Goal: Information Seeking & Learning: Learn about a topic

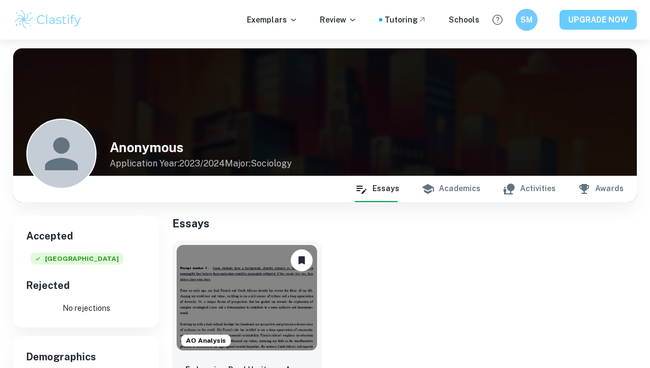
click at [598, 26] on button "UPGRADE NOW" at bounding box center [598, 20] width 77 height 20
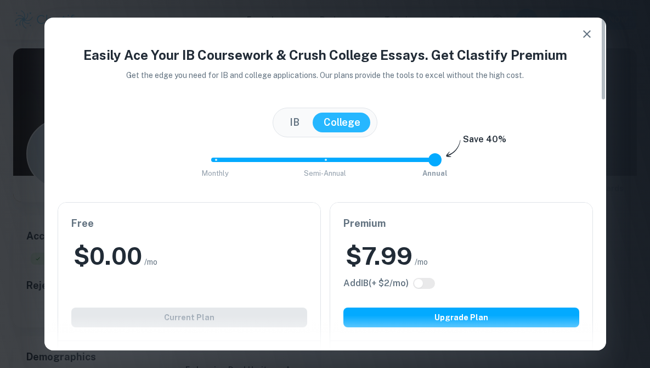
type input "0"
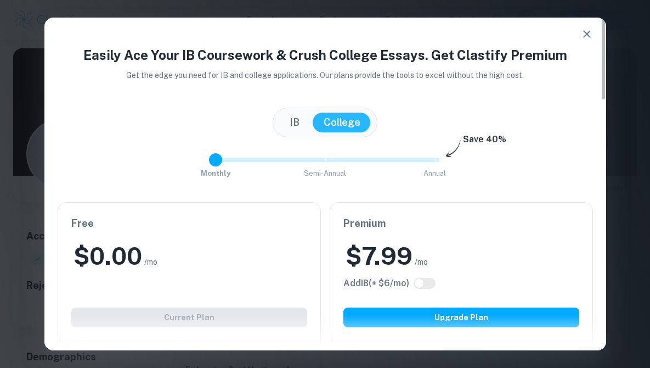
click at [211, 161] on span at bounding box center [211, 160] width 0 height 4
click at [587, 34] on icon "button" at bounding box center [587, 34] width 8 height 8
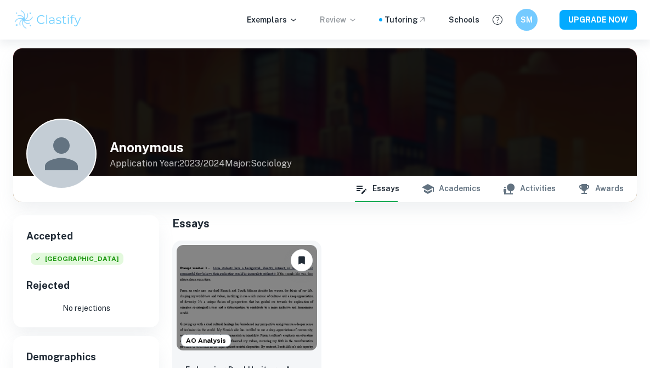
click at [342, 20] on p "Review" at bounding box center [338, 20] width 37 height 12
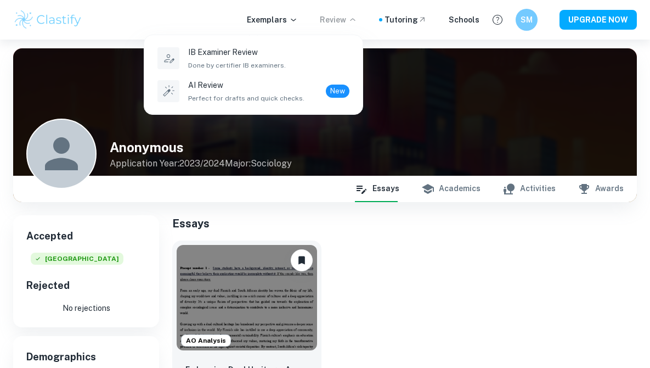
click at [281, 16] on div at bounding box center [325, 184] width 650 height 368
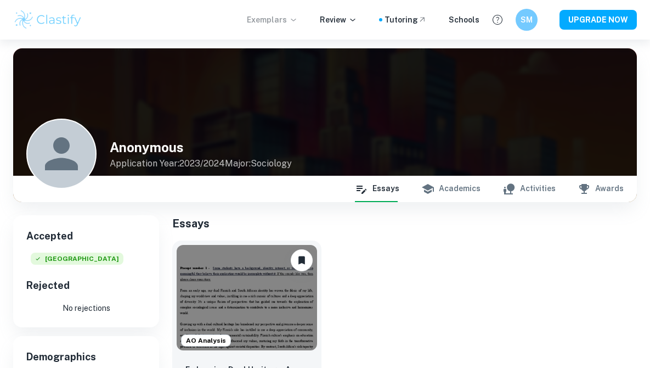
click at [283, 19] on p "Exemplars" at bounding box center [272, 20] width 51 height 12
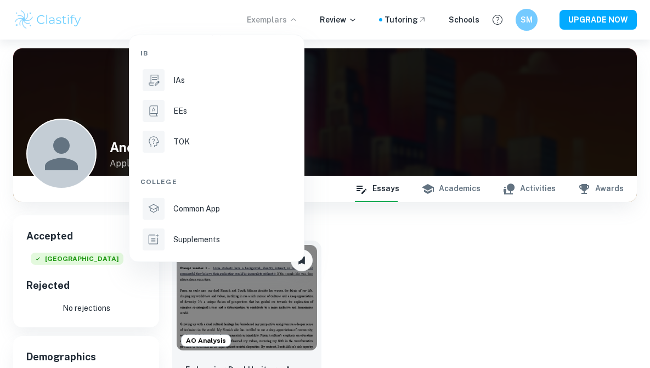
click at [341, 21] on div at bounding box center [325, 184] width 650 height 368
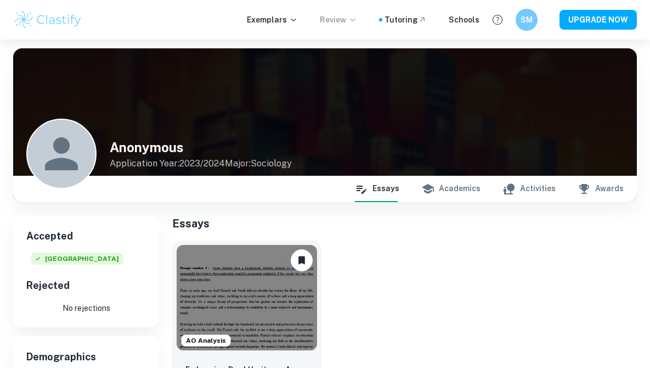
click at [341, 25] on p "Review" at bounding box center [338, 20] width 37 height 12
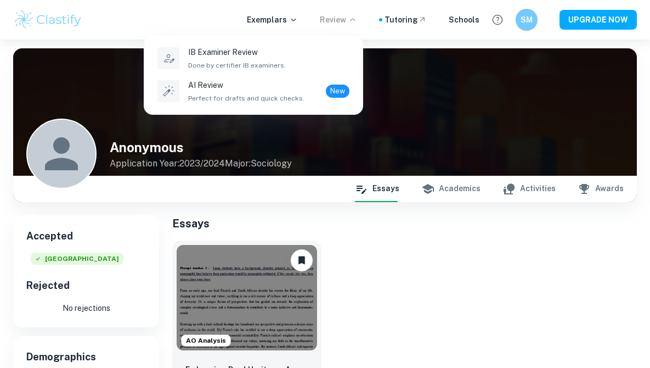
click at [269, 17] on div at bounding box center [325, 184] width 650 height 368
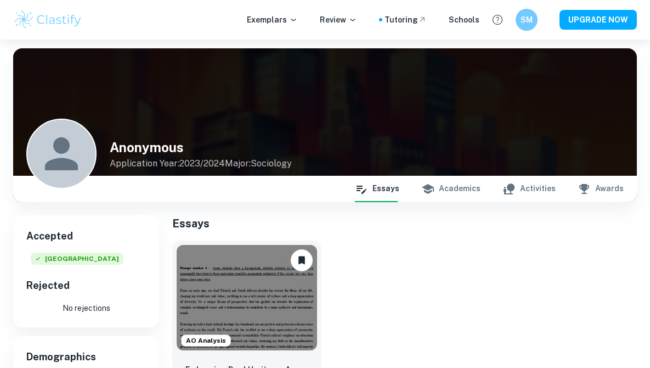
click at [269, 17] on p "Exemplars" at bounding box center [272, 20] width 51 height 12
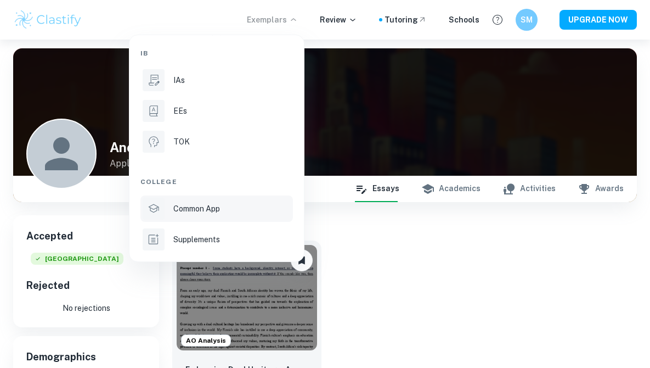
click at [228, 217] on li "Common App" at bounding box center [217, 208] width 153 height 26
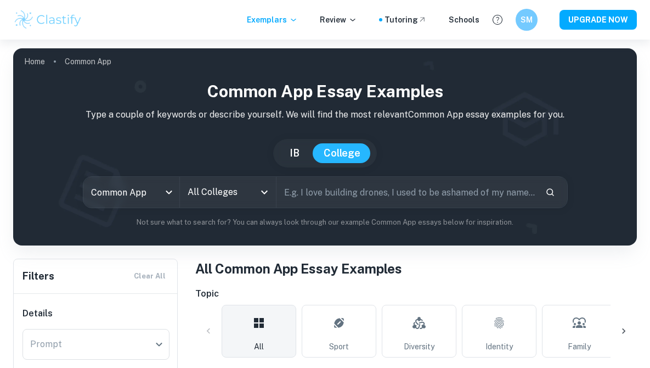
click at [306, 21] on div "Exemplars Review Tutoring Schools" at bounding box center [363, 20] width 233 height 12
click at [293, 22] on p "Exemplars" at bounding box center [272, 20] width 51 height 12
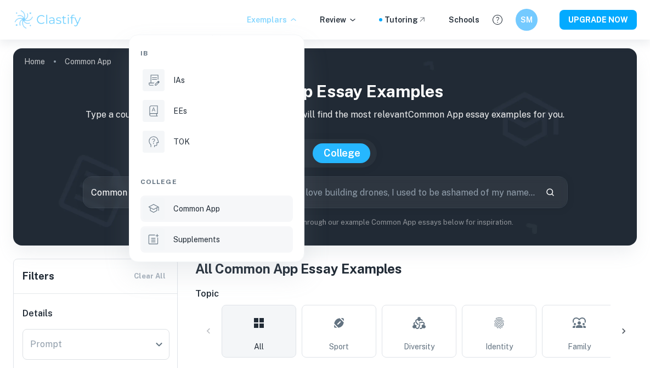
click at [232, 245] on li "Supplements" at bounding box center [217, 239] width 153 height 26
type input "supplement"
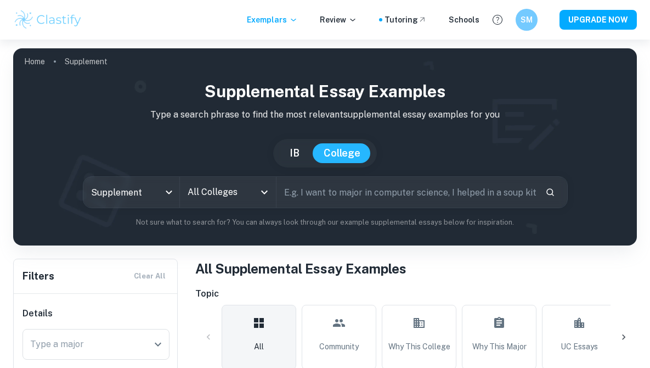
click at [392, 195] on input "text" at bounding box center [407, 192] width 260 height 31
type input "[GEOGRAPHIC_DATA]"
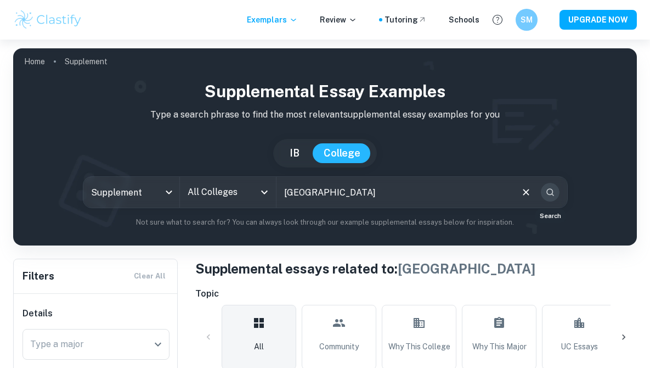
click at [548, 187] on icon "Search" at bounding box center [551, 192] width 10 height 10
click at [523, 194] on icon "Clear" at bounding box center [526, 192] width 12 height 12
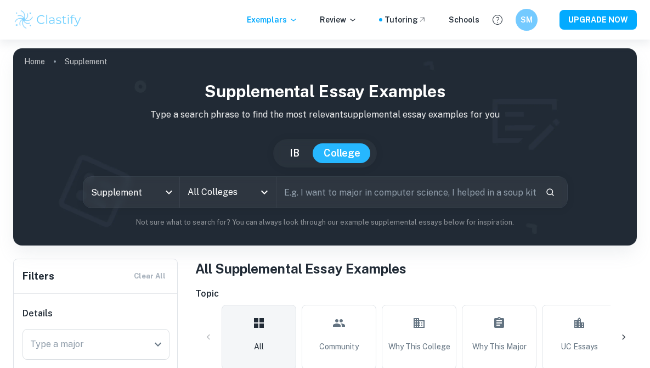
click at [439, 181] on input "text" at bounding box center [407, 192] width 260 height 31
type input "davidson"
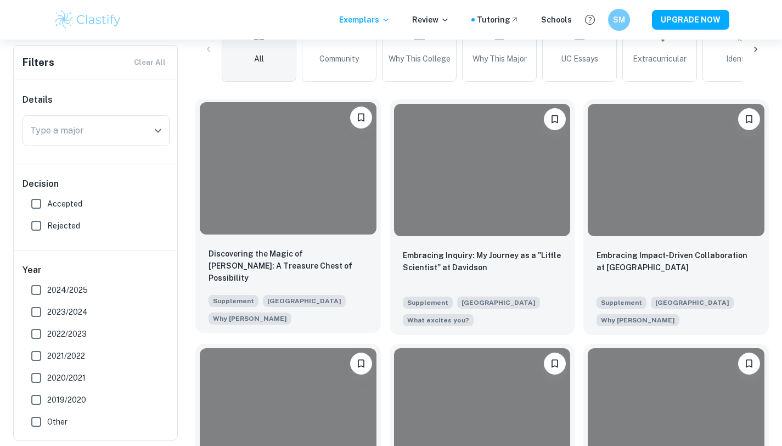
scroll to position [308, 0]
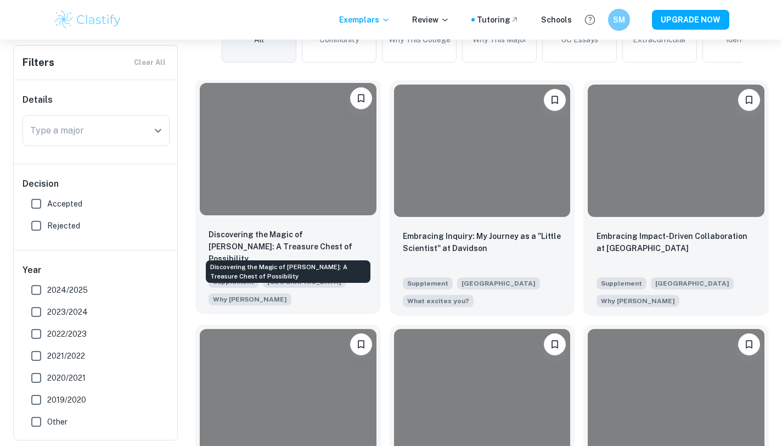
click at [293, 232] on p "Discovering the Magic of [PERSON_NAME]: A Treasure Chest of Possibility" at bounding box center [288, 246] width 159 height 36
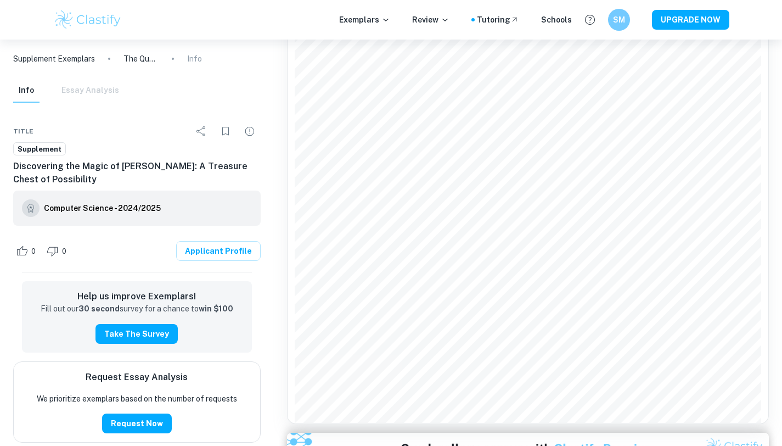
scroll to position [537, 0]
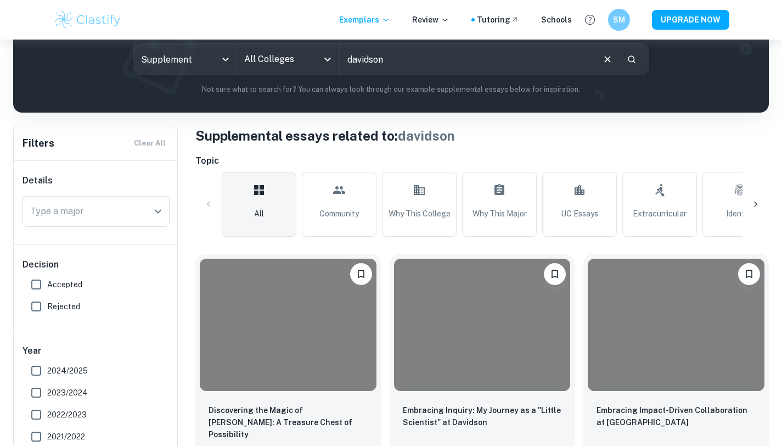
scroll to position [157, 0]
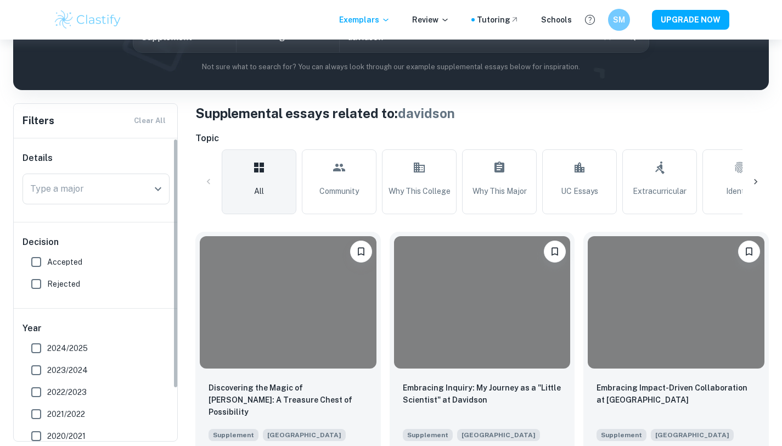
click at [41, 254] on input "Accepted" at bounding box center [36, 262] width 22 height 22
checkbox input "true"
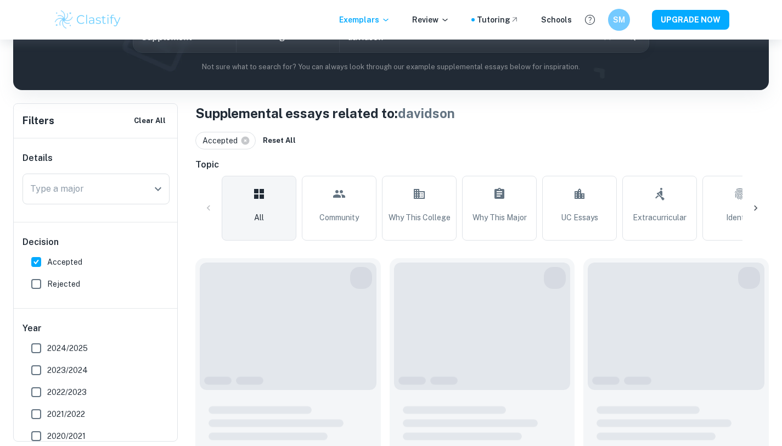
scroll to position [74, 0]
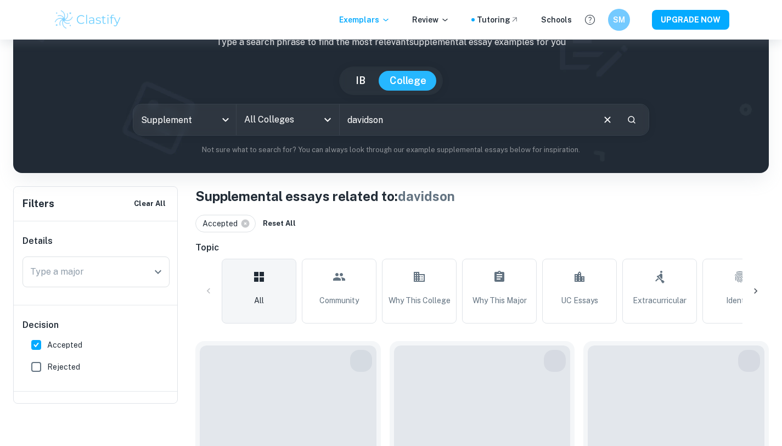
click at [418, 135] on input "davidson" at bounding box center [467, 119] width 254 height 31
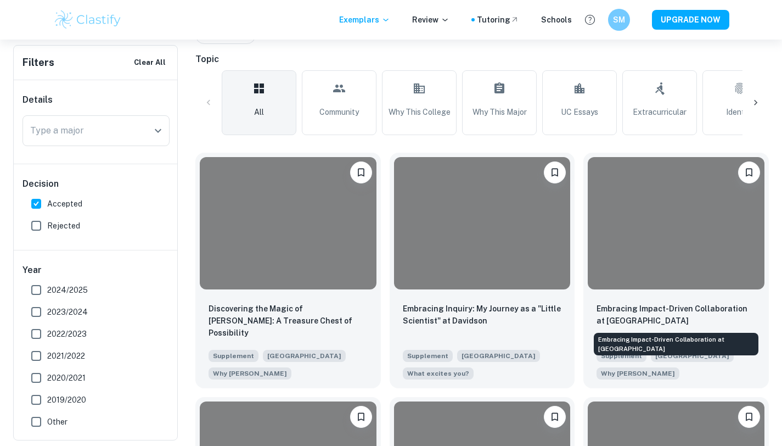
scroll to position [268, 0]
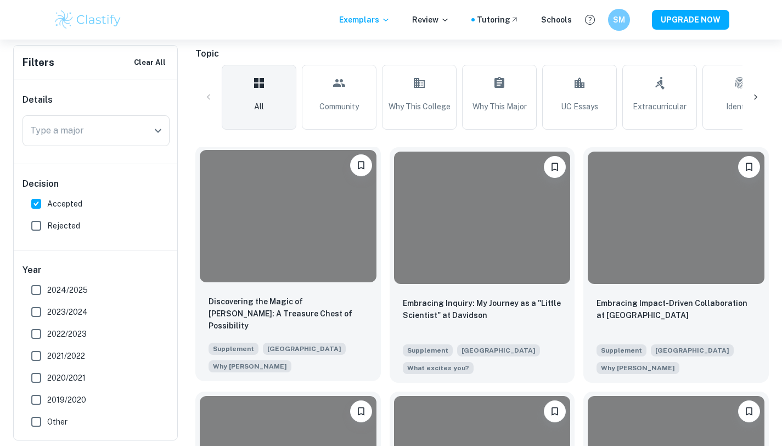
click at [361, 235] on div at bounding box center [288, 216] width 177 height 132
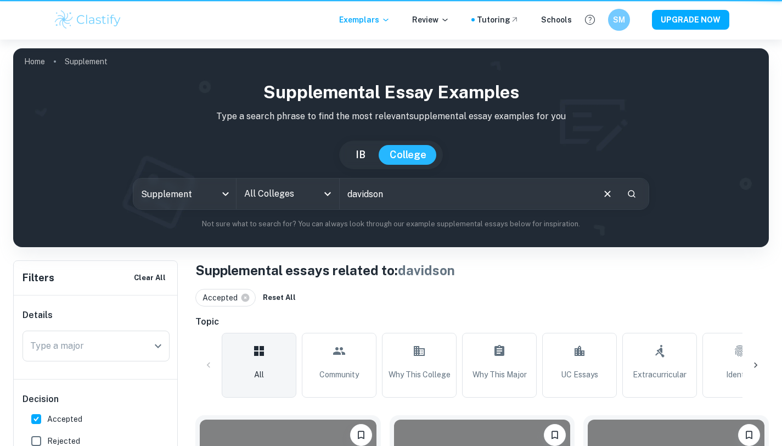
scroll to position [268, 0]
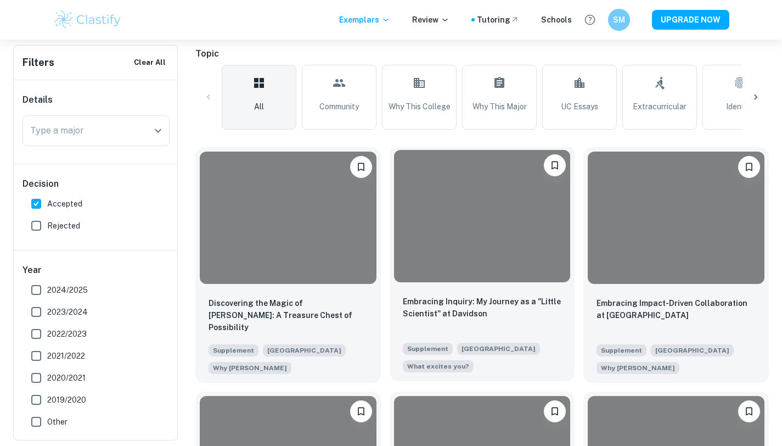
click at [480, 260] on div at bounding box center [482, 216] width 177 height 132
